Goal: Find specific page/section: Find specific page/section

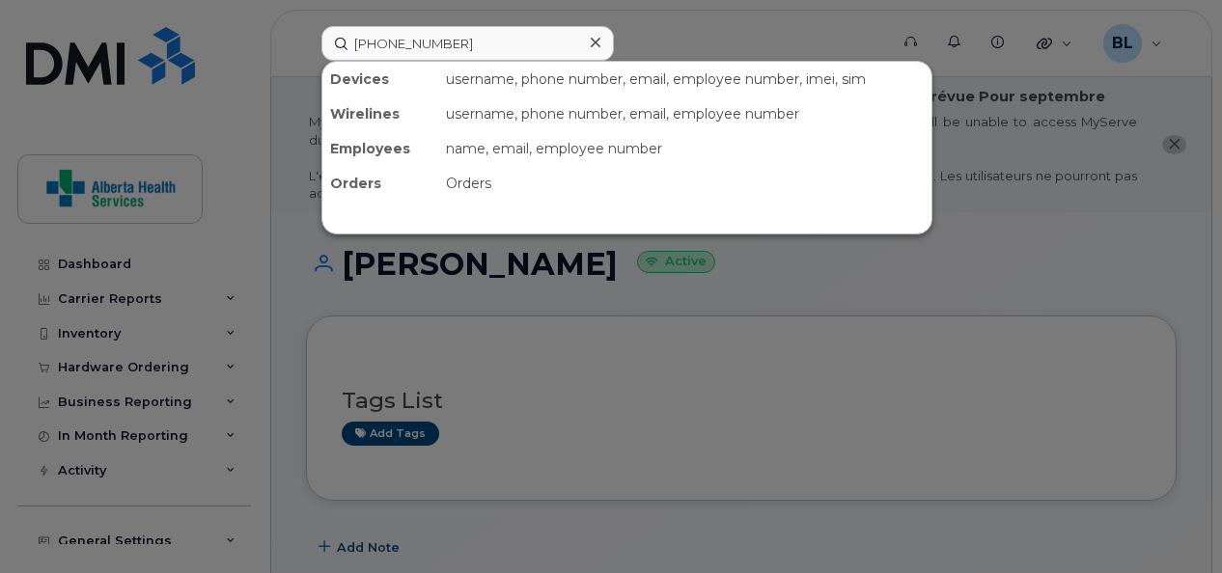
scroll to position [523, 0]
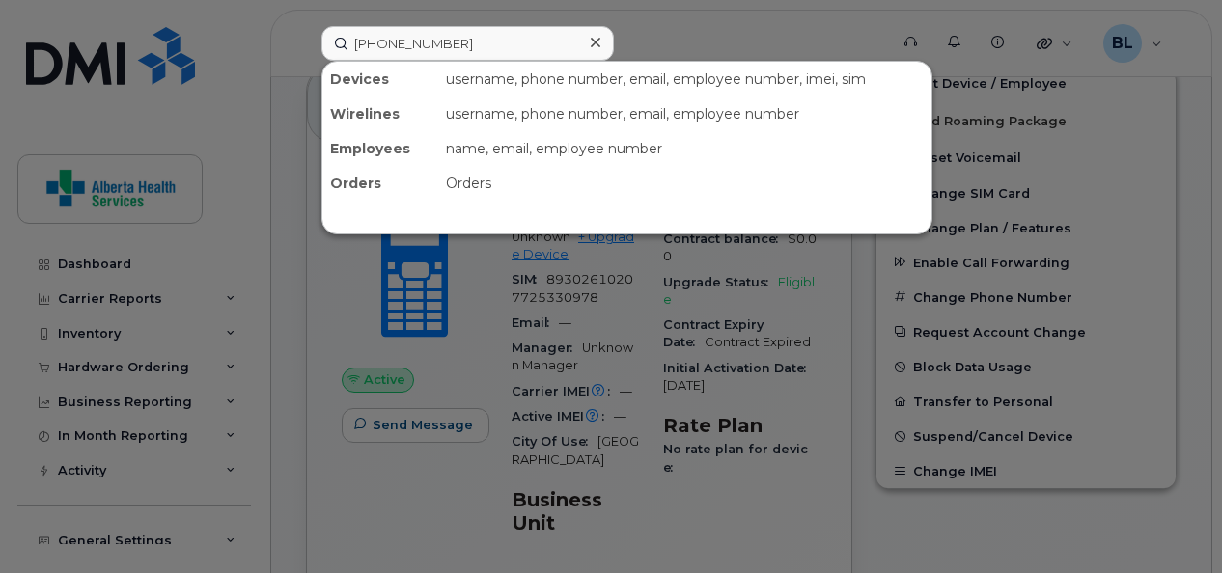
type input "[PHONE_NUMBER]"
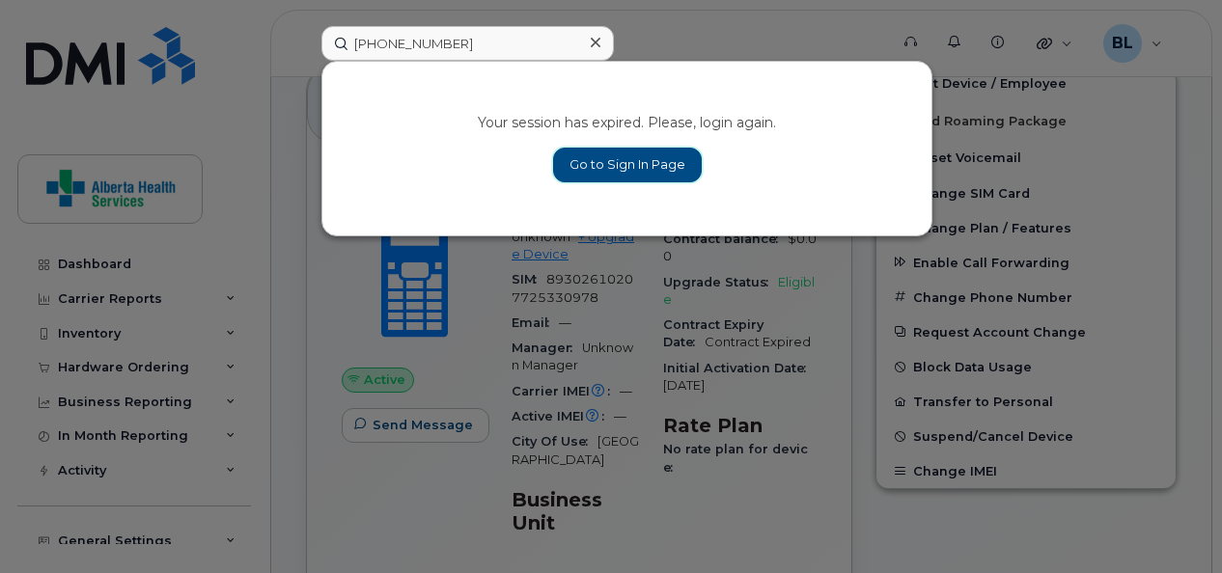
click at [651, 157] on link "Go to Sign In Page" at bounding box center [627, 165] width 149 height 35
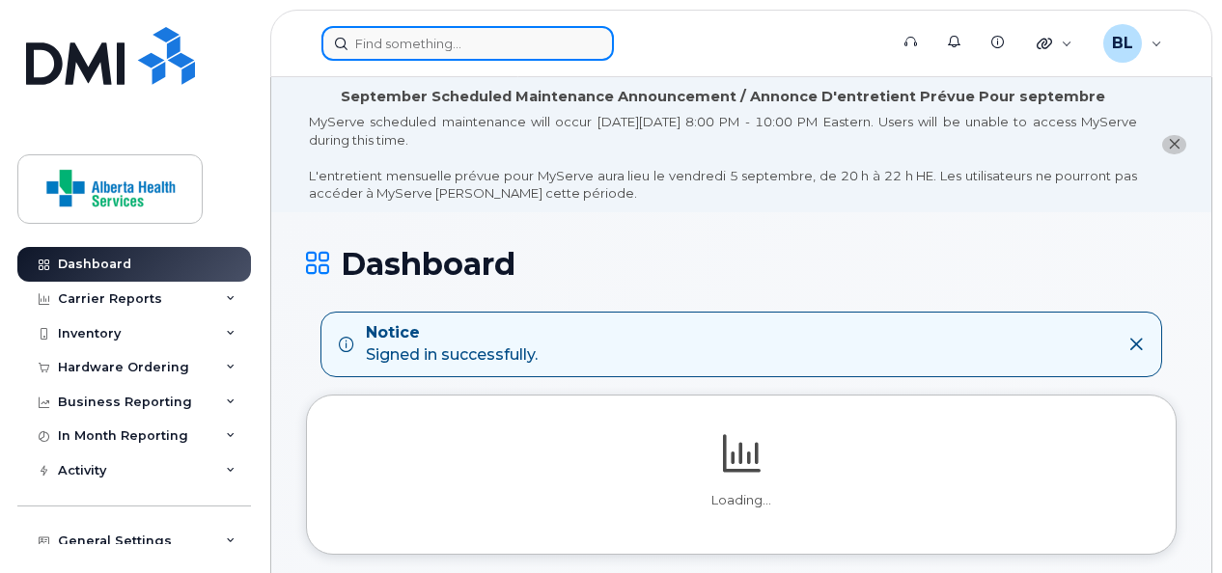
click at [493, 31] on input at bounding box center [467, 43] width 292 height 35
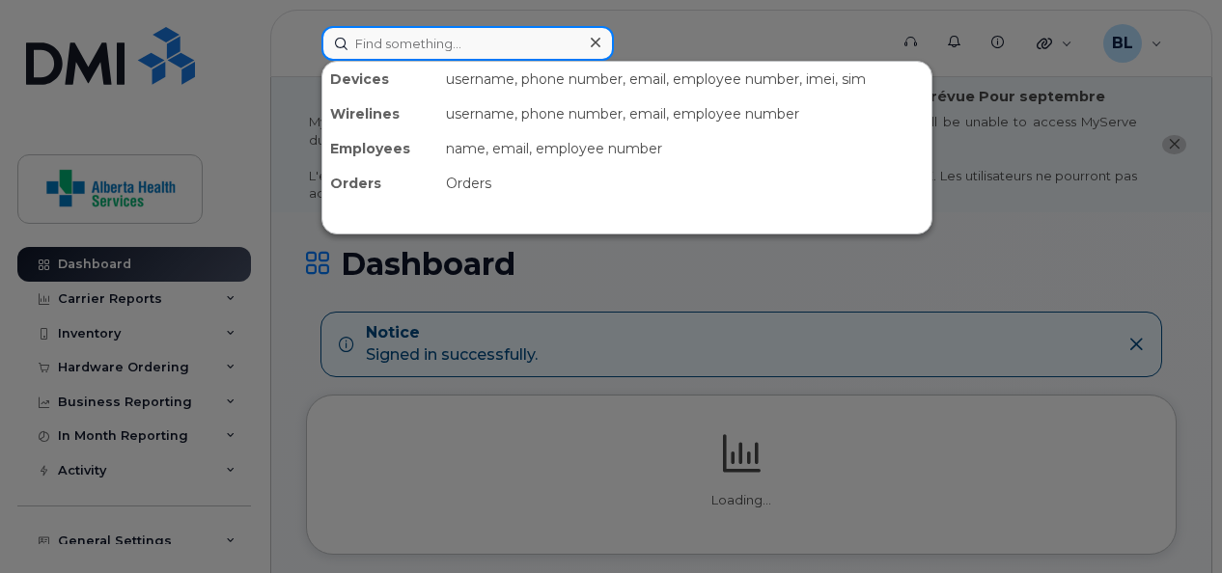
paste input "[PHONE_NUMBER]"
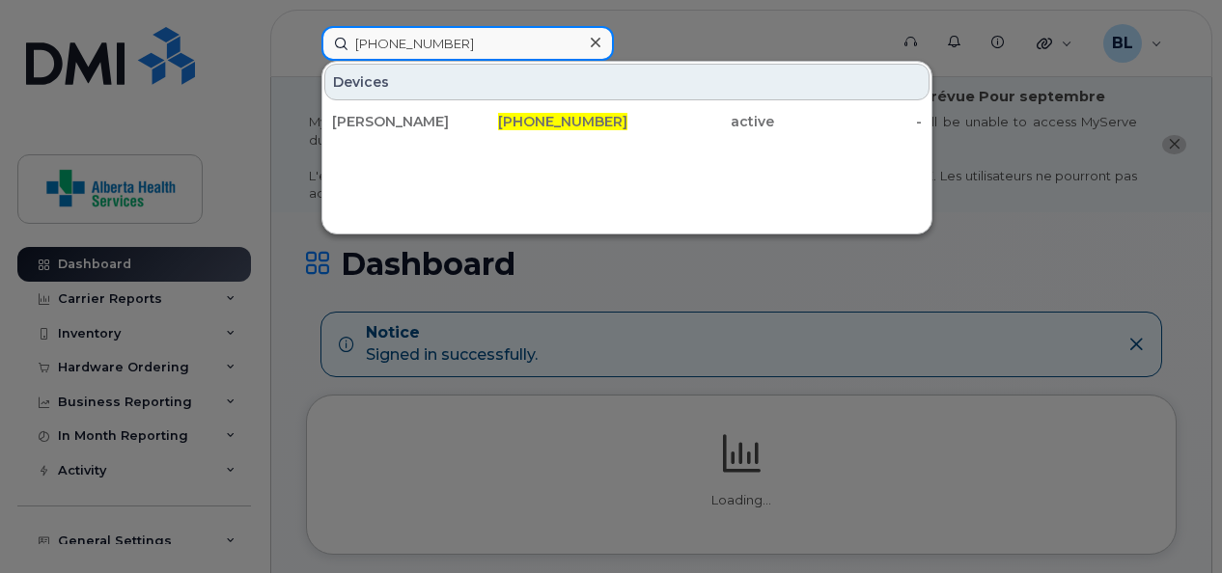
type input "[PHONE_NUMBER]"
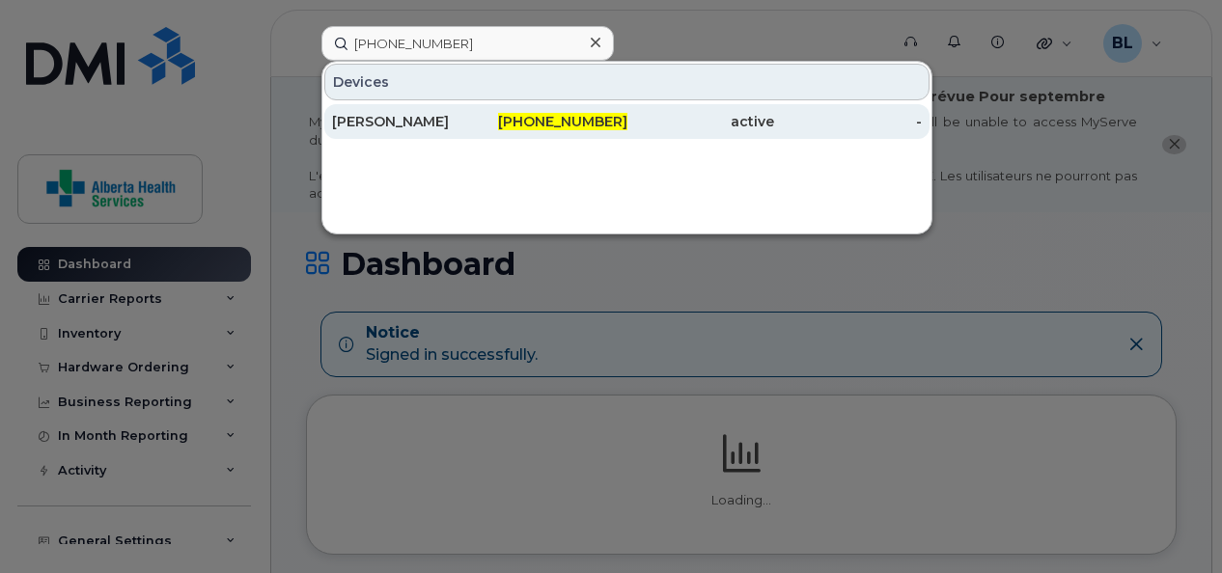
click at [343, 124] on div "[PERSON_NAME]" at bounding box center [406, 121] width 148 height 19
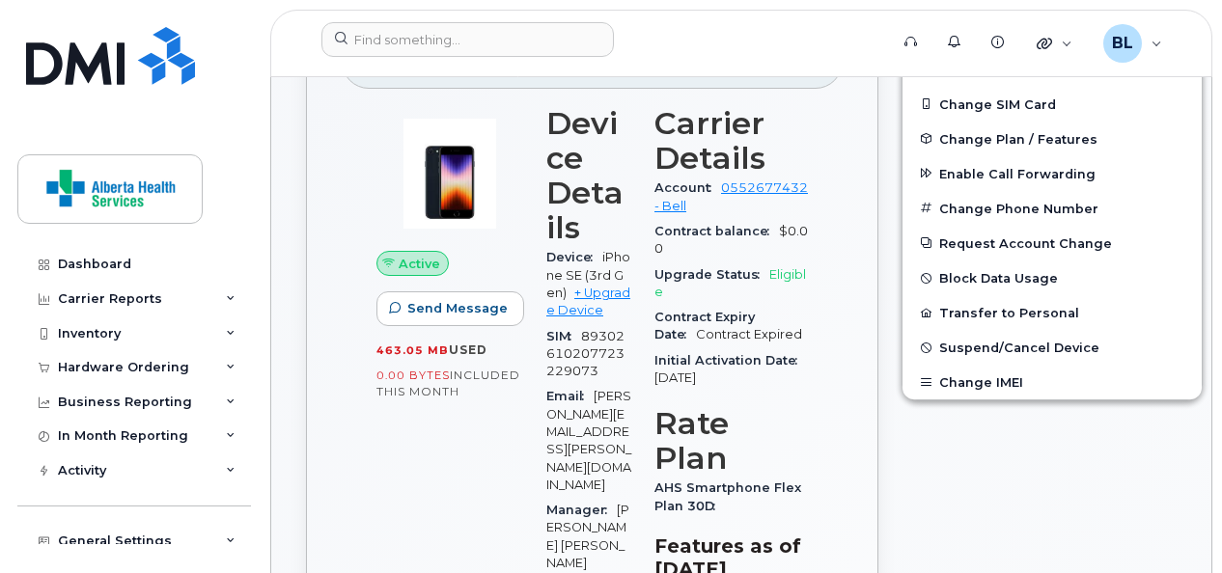
scroll to position [607, 0]
